Goal: Transaction & Acquisition: Download file/media

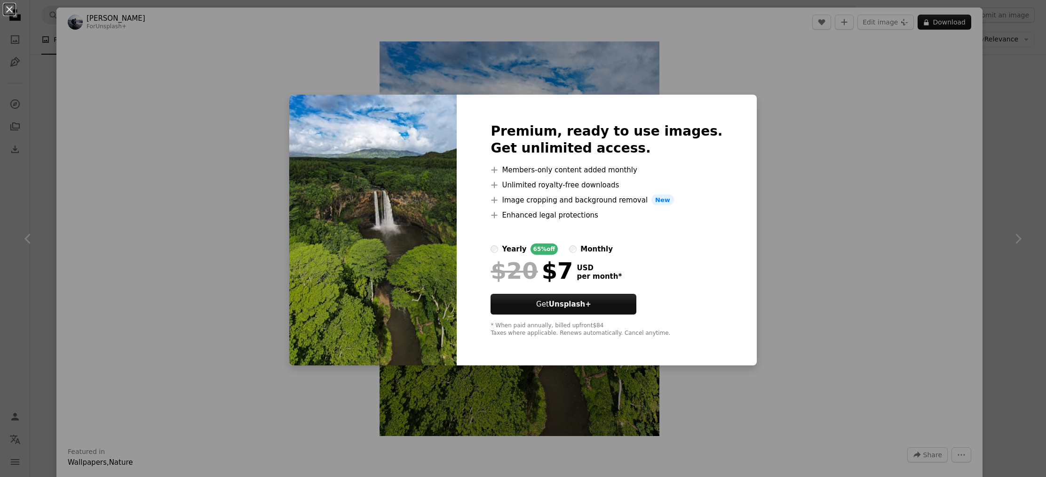
click at [791, 200] on div "An X shape Premium, ready to use images. Get unlimited access. A plus sign Memb…" at bounding box center [523, 238] width 1046 height 477
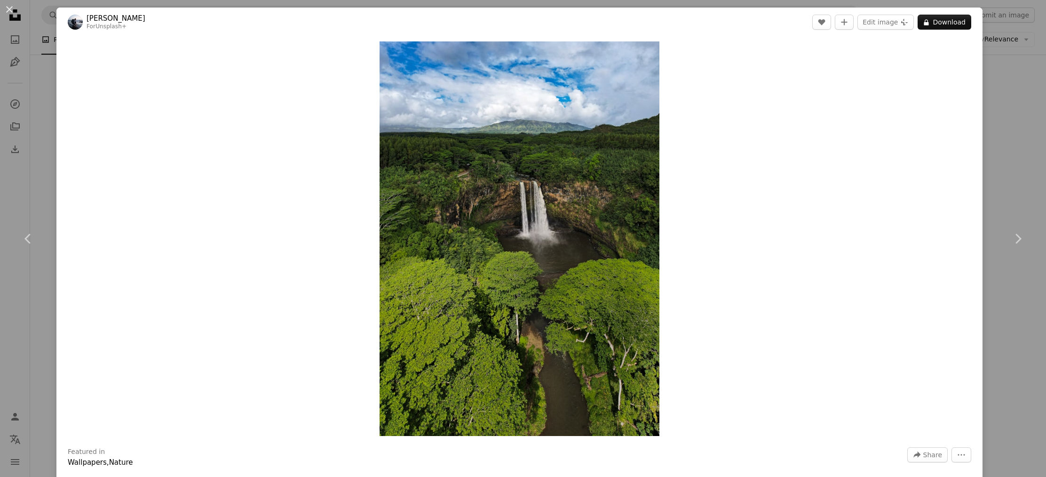
click at [1009, 166] on div "An X shape Chevron left Chevron right [PERSON_NAME] For Unsplash+ A heart A plu…" at bounding box center [523, 238] width 1046 height 477
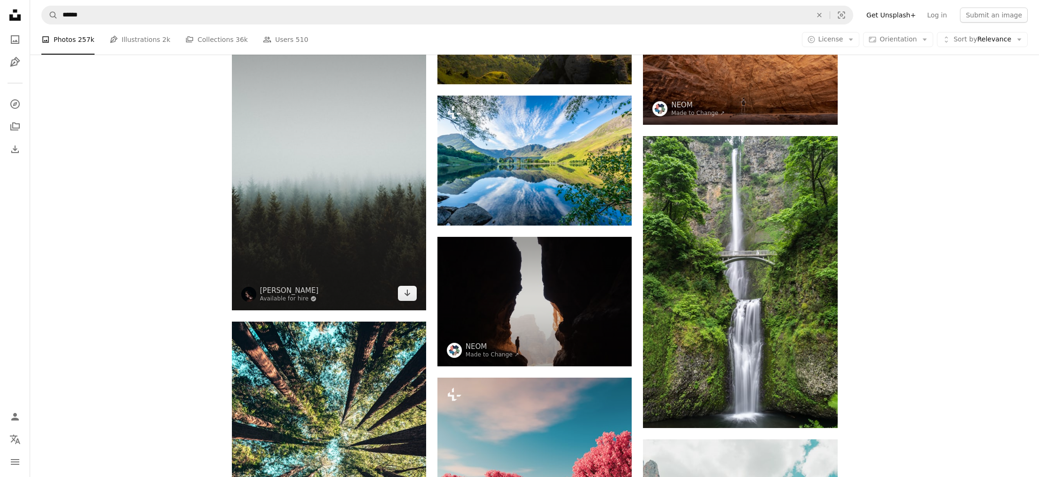
scroll to position [815, 0]
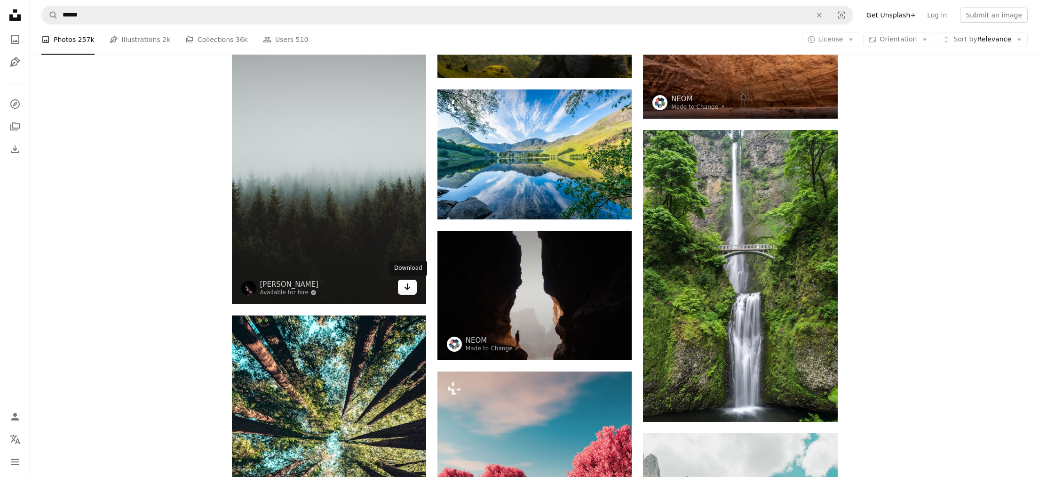
click at [414, 282] on link "Arrow pointing down" at bounding box center [407, 286] width 19 height 15
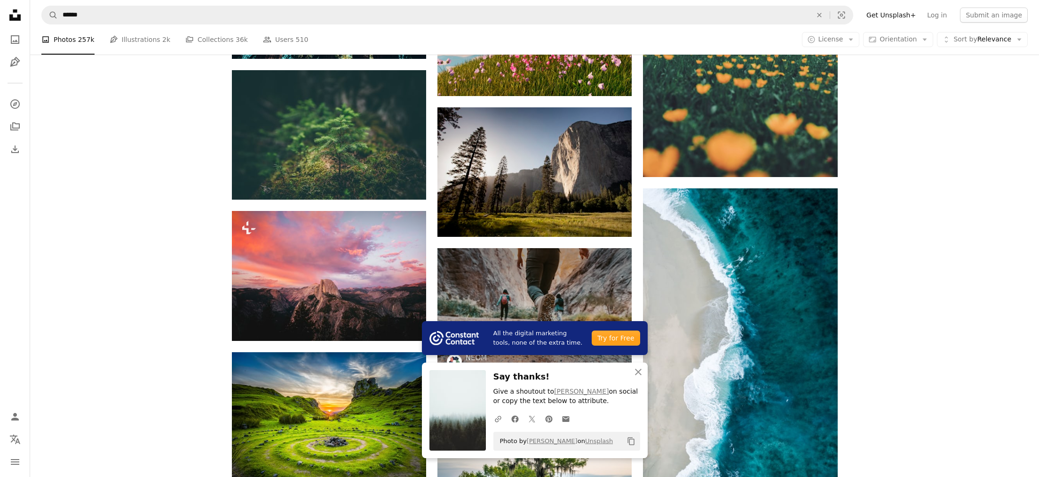
scroll to position [1363, 0]
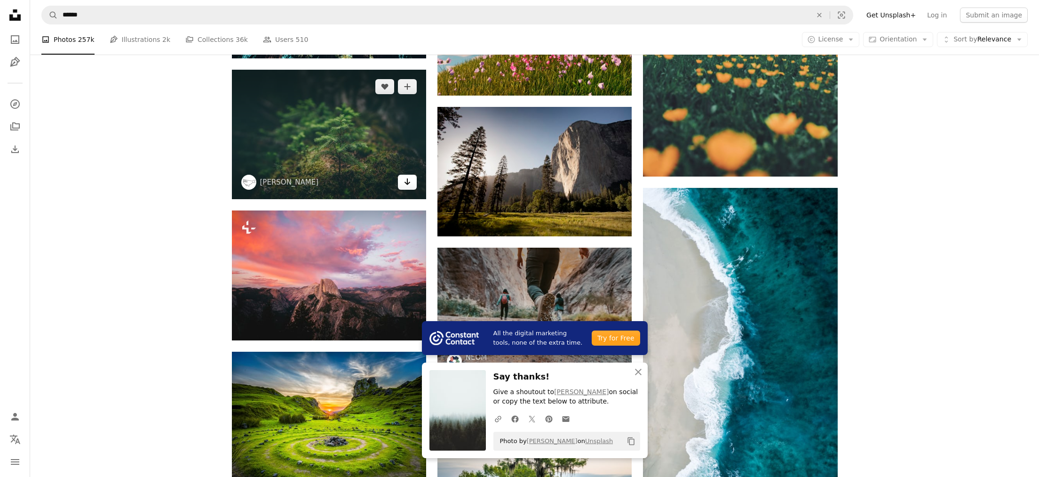
click at [407, 187] on icon "Arrow pointing down" at bounding box center [408, 181] width 8 height 11
